Goal: Task Accomplishment & Management: Manage account settings

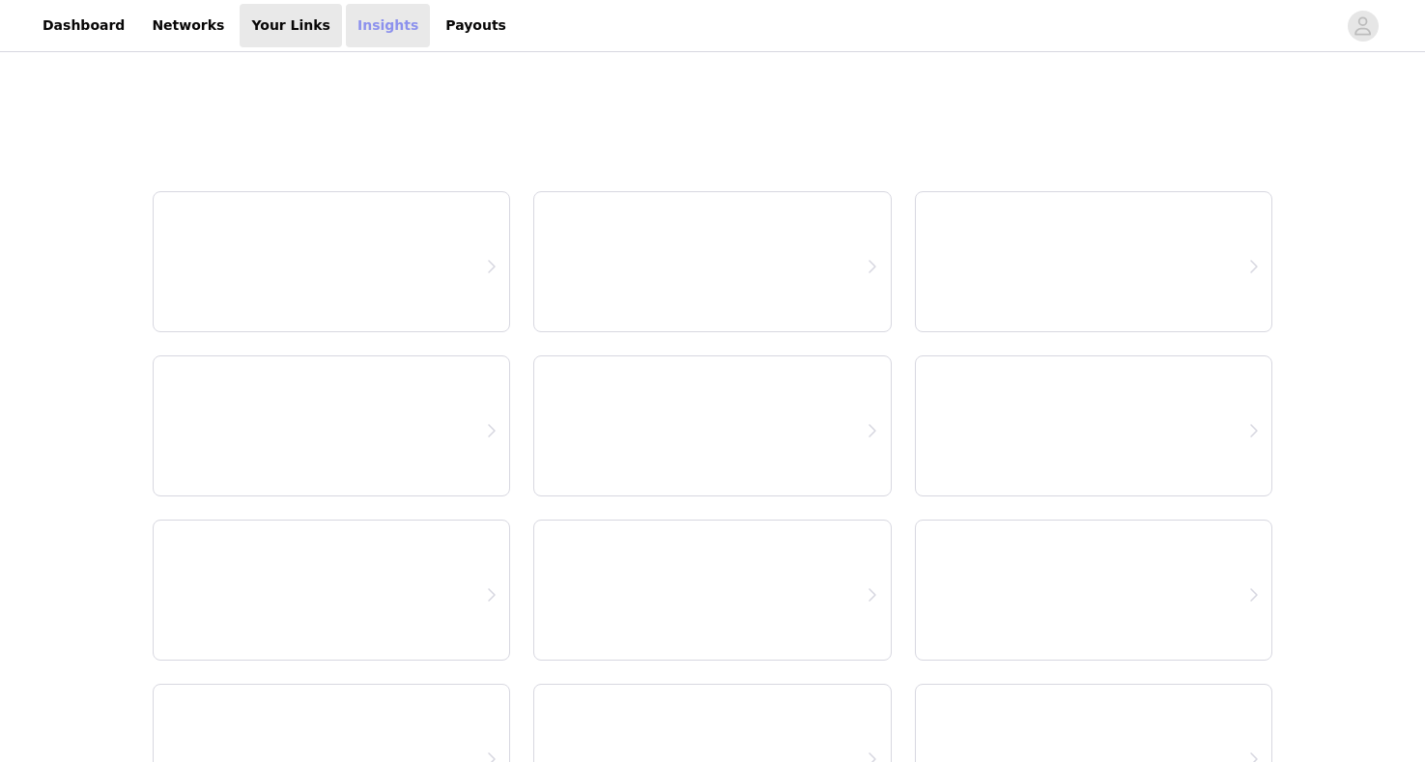
select select "12"
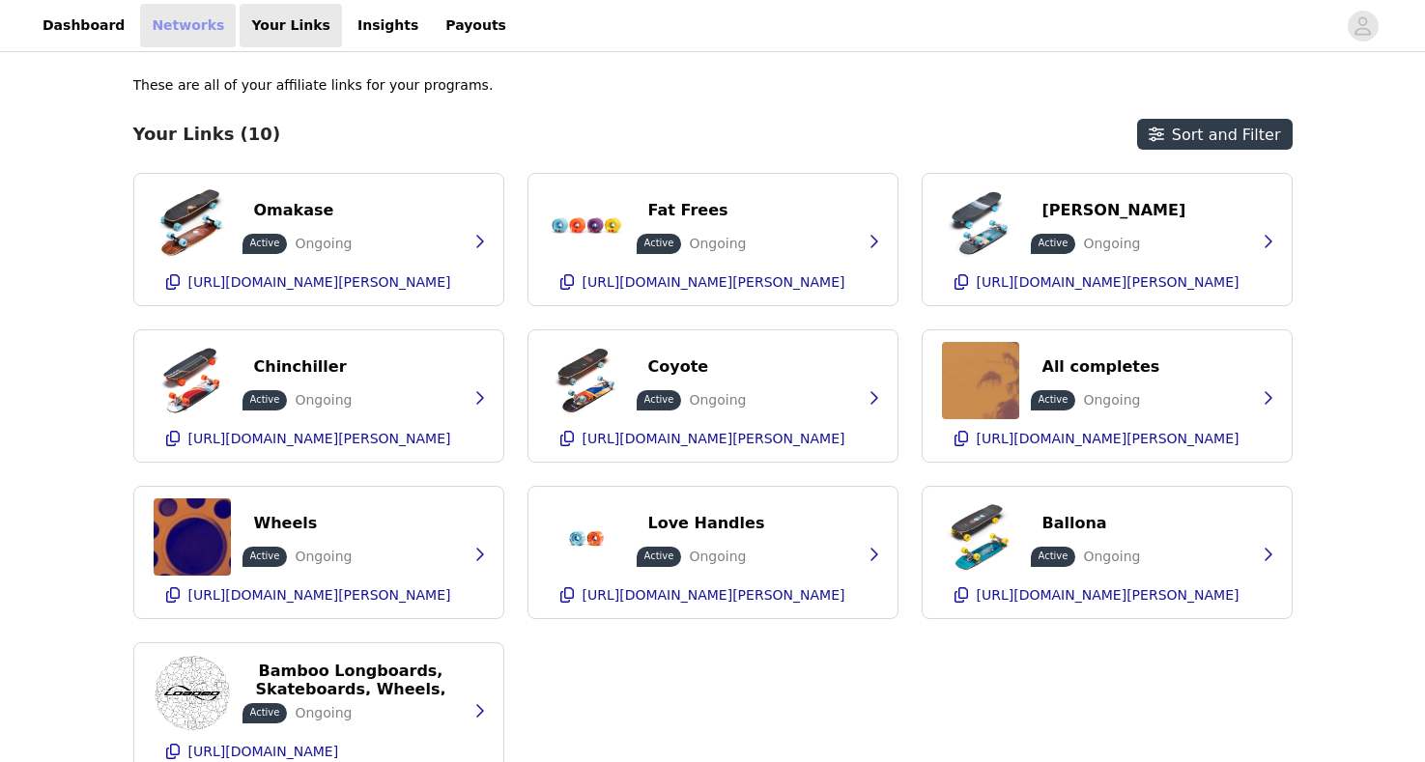
click at [156, 40] on link "Networks" at bounding box center [188, 25] width 96 height 43
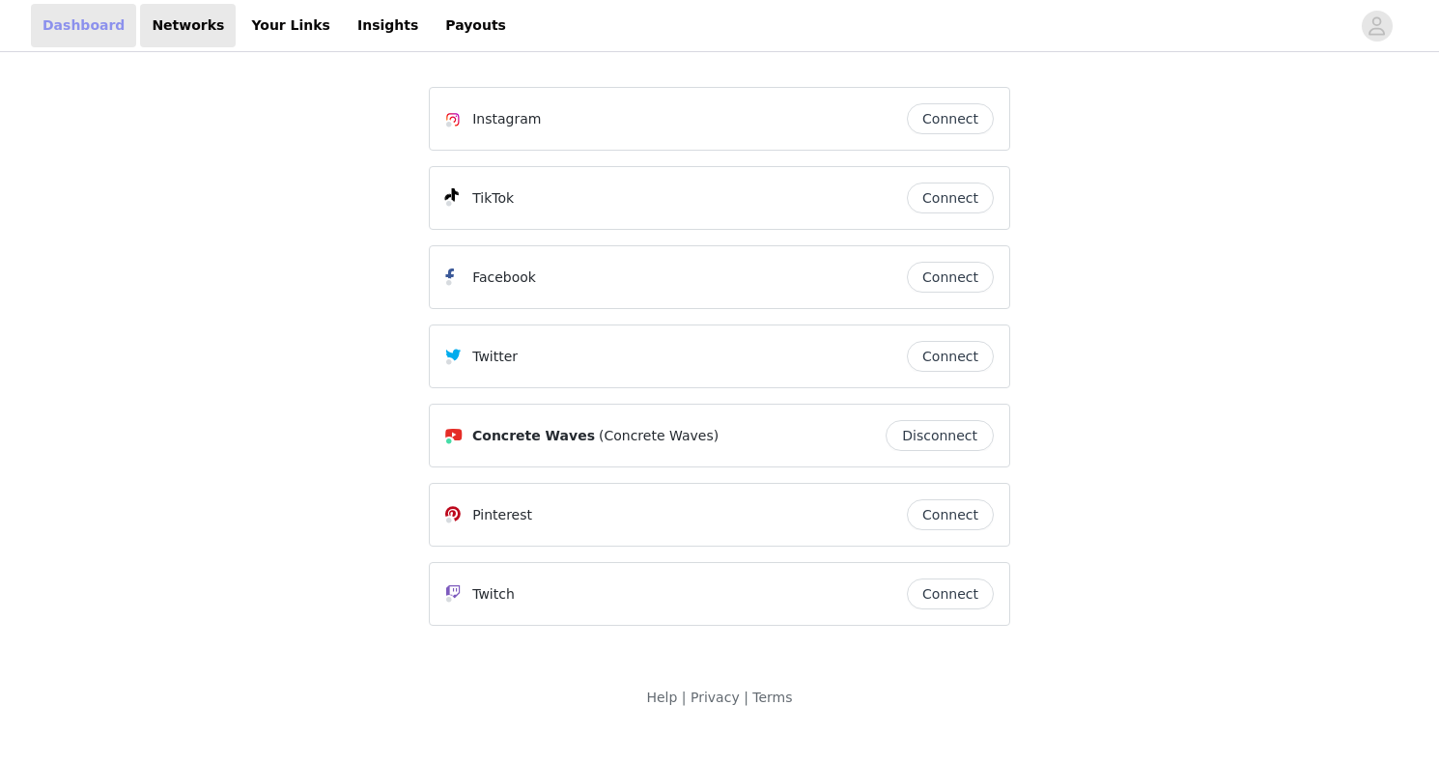
click at [78, 38] on link "Dashboard" at bounding box center [83, 25] width 105 height 43
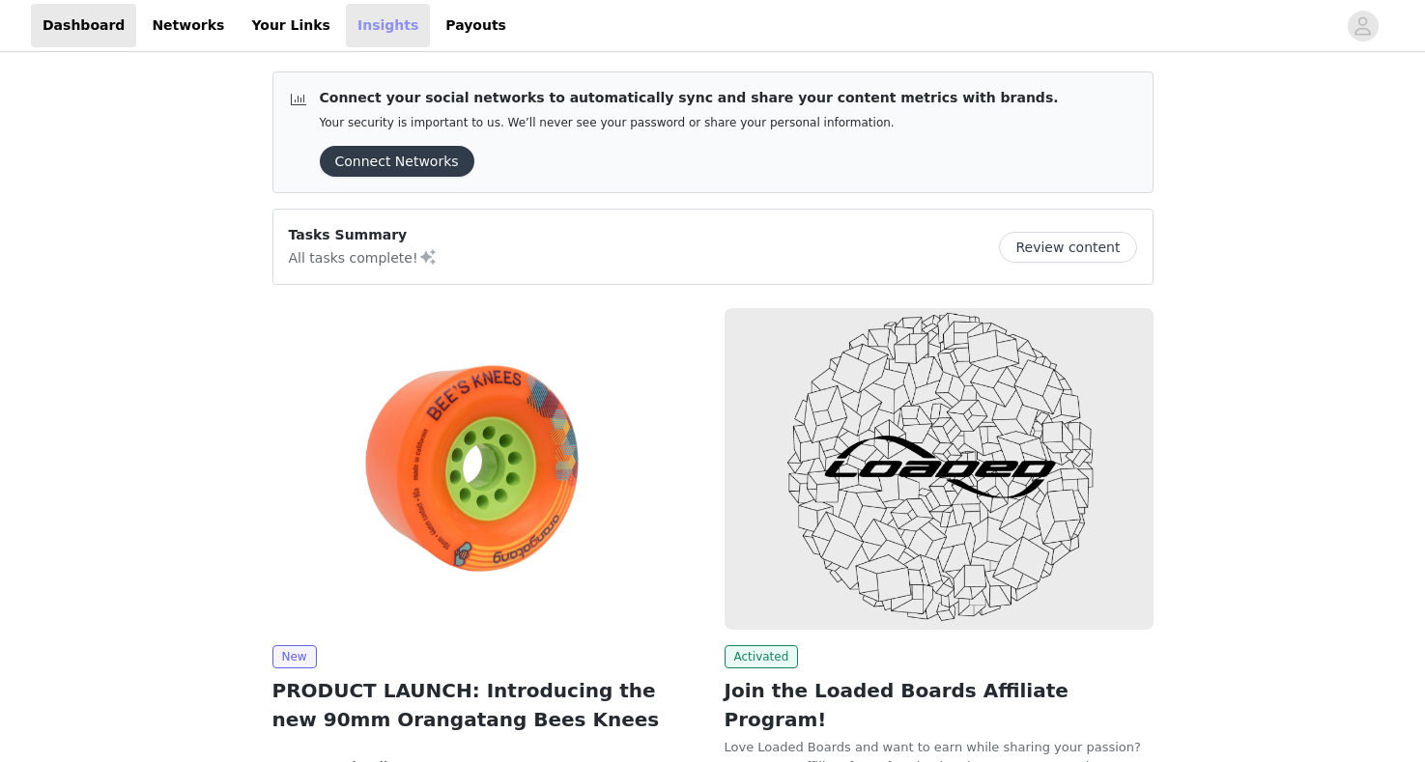
click at [346, 30] on link "Insights" at bounding box center [388, 25] width 84 height 43
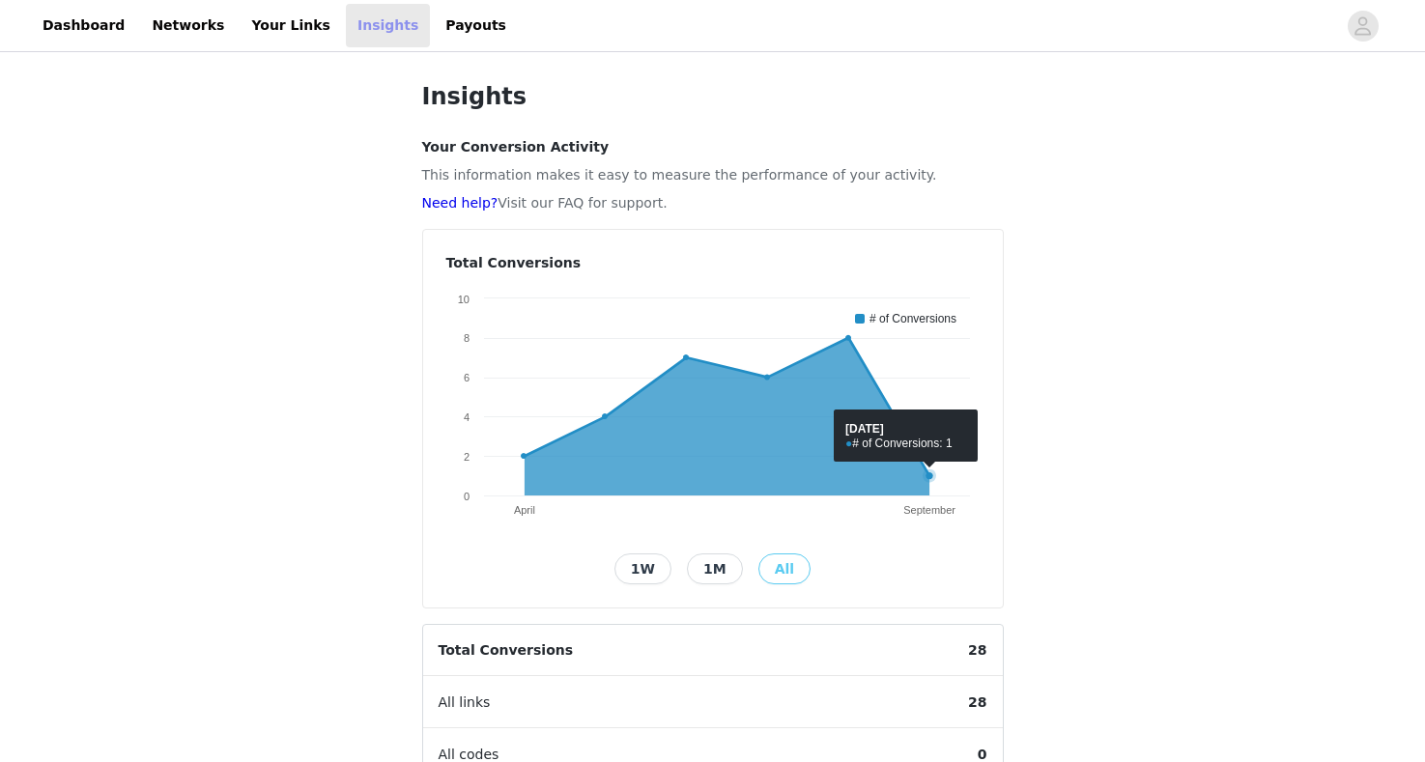
scroll to position [434, 0]
